Goal: Transaction & Acquisition: Purchase product/service

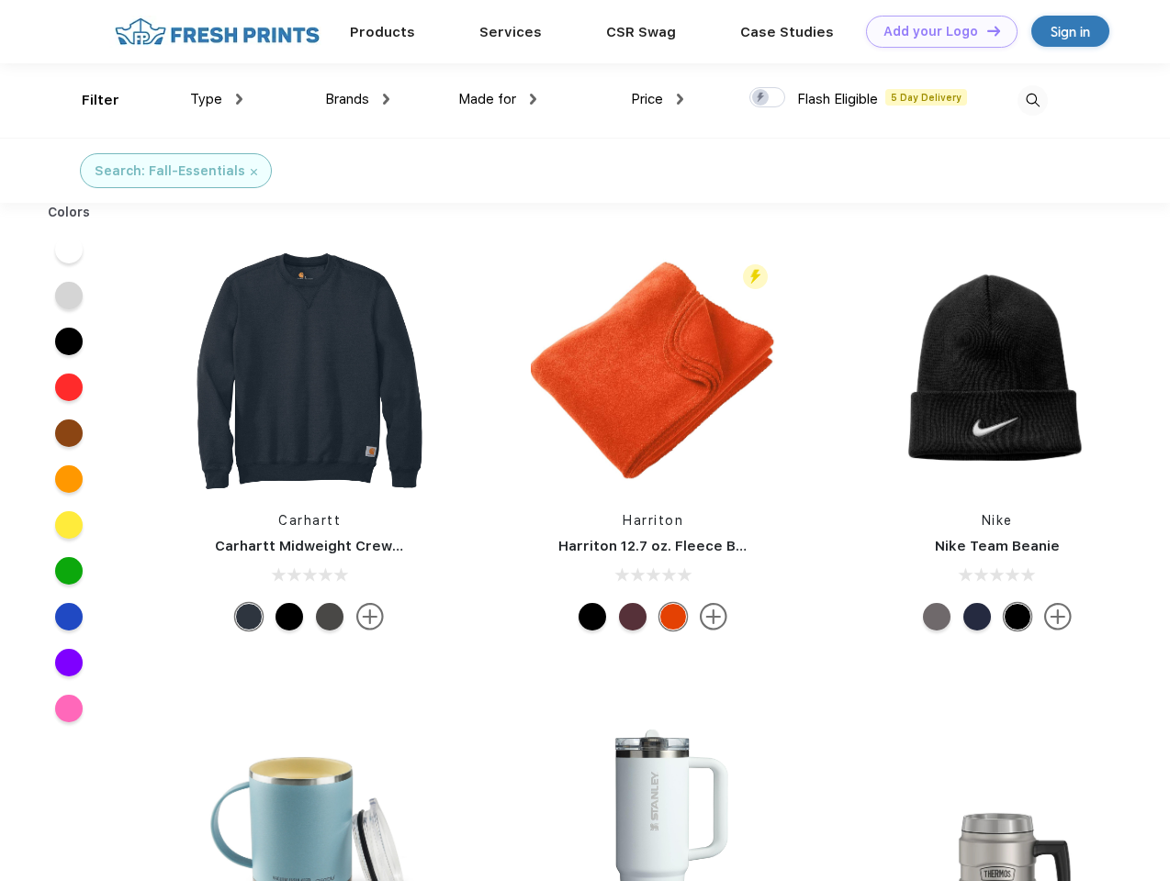
scroll to position [1, 0]
click at [935, 31] on link "Add your Logo Design Tool" at bounding box center [941, 32] width 151 height 32
click at [0, 0] on div "Design Tool" at bounding box center [0, 0] width 0 height 0
click at [985, 30] on link "Add your Logo Design Tool" at bounding box center [941, 32] width 151 height 32
click at [88, 100] on div "Filter" at bounding box center [101, 100] width 38 height 21
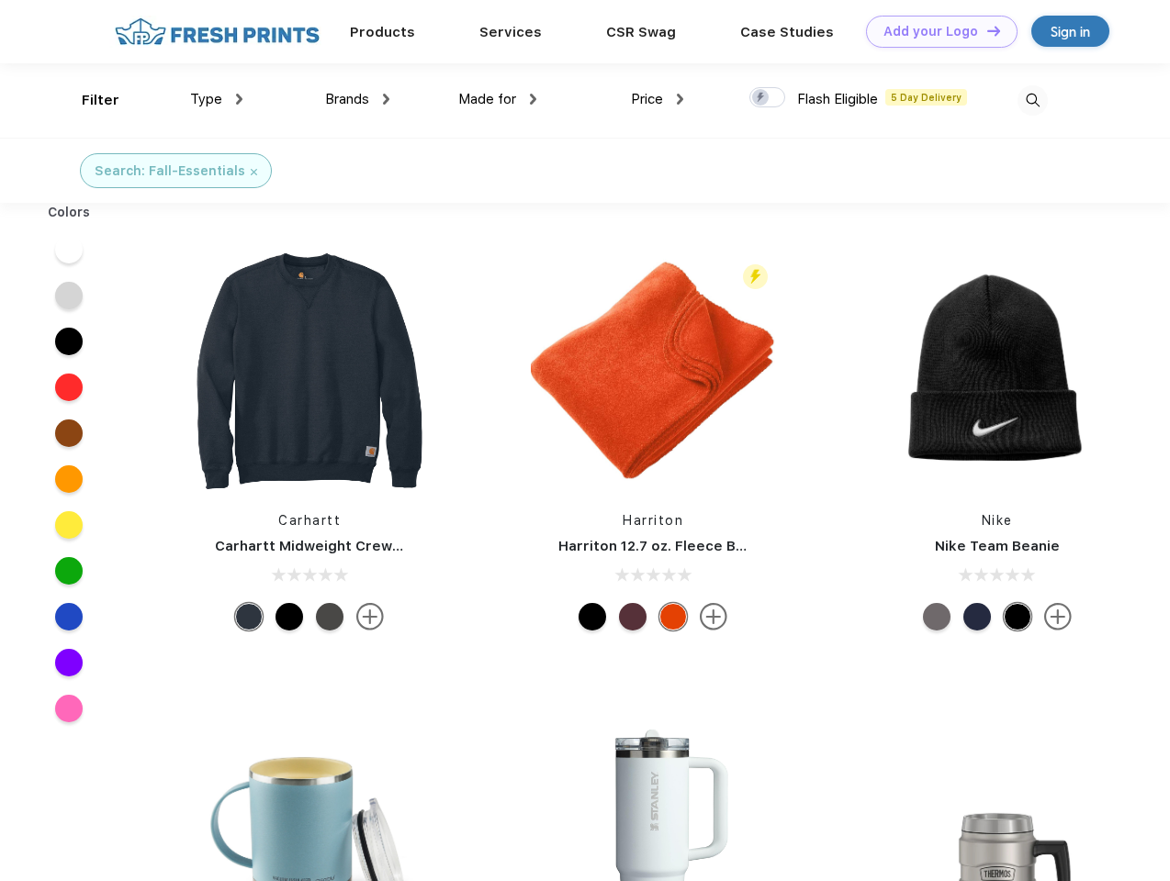
click at [217, 99] on span "Type" at bounding box center [206, 99] width 32 height 17
click at [357, 99] on span "Brands" at bounding box center [347, 99] width 44 height 17
click at [498, 99] on span "Made for" at bounding box center [487, 99] width 58 height 17
click at [657, 99] on span "Price" at bounding box center [647, 99] width 32 height 17
click at [768, 98] on div at bounding box center [767, 97] width 36 height 20
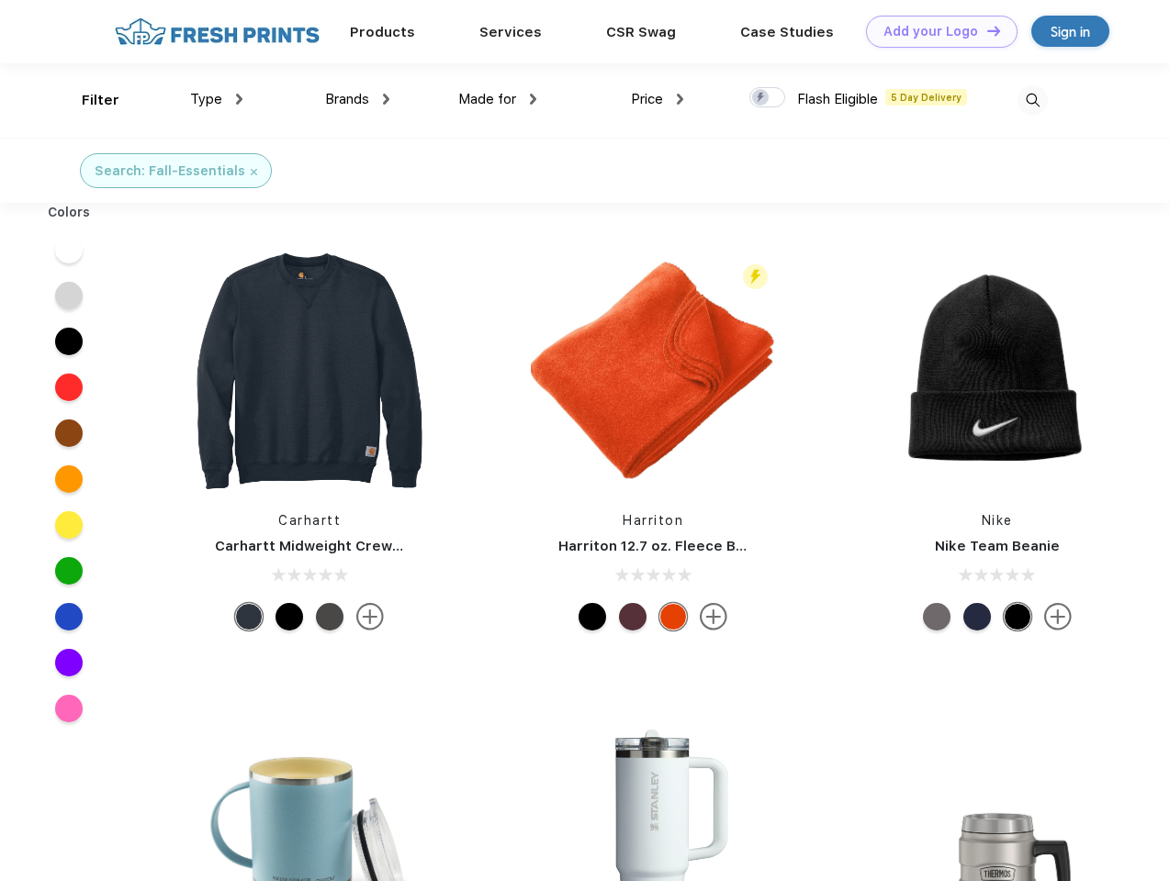
click at [761, 98] on input "checkbox" at bounding box center [755, 92] width 12 height 12
click at [1032, 100] on img at bounding box center [1032, 100] width 30 height 30
